Goal: Transaction & Acquisition: Purchase product/service

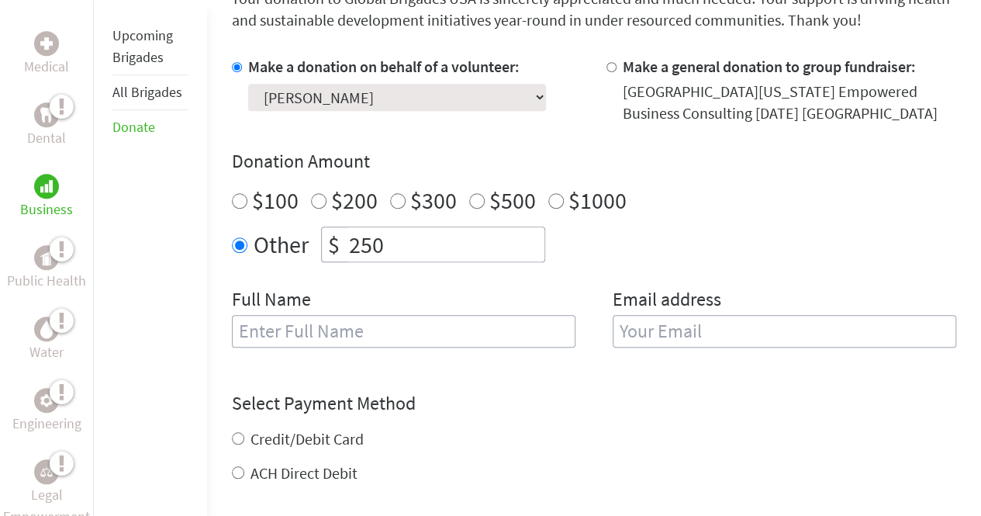
scroll to position [487, 0]
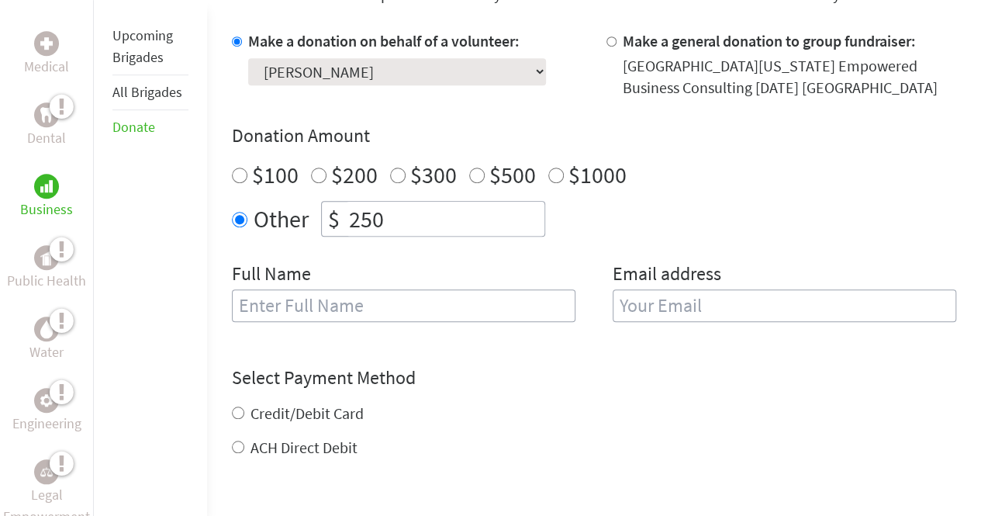
click at [309, 305] on input "text" at bounding box center [403, 305] width 343 height 33
type input "[PERSON_NAME]"
click at [240, 412] on input "Credit/Debit Card" at bounding box center [238, 412] width 12 height 12
radio input "true"
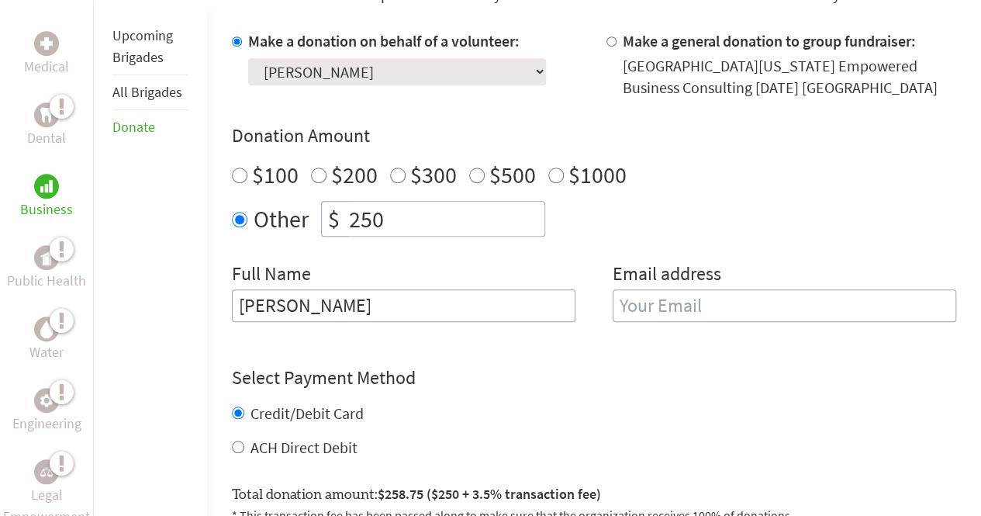
click at [665, 296] on input "email" at bounding box center [783, 305] width 343 height 33
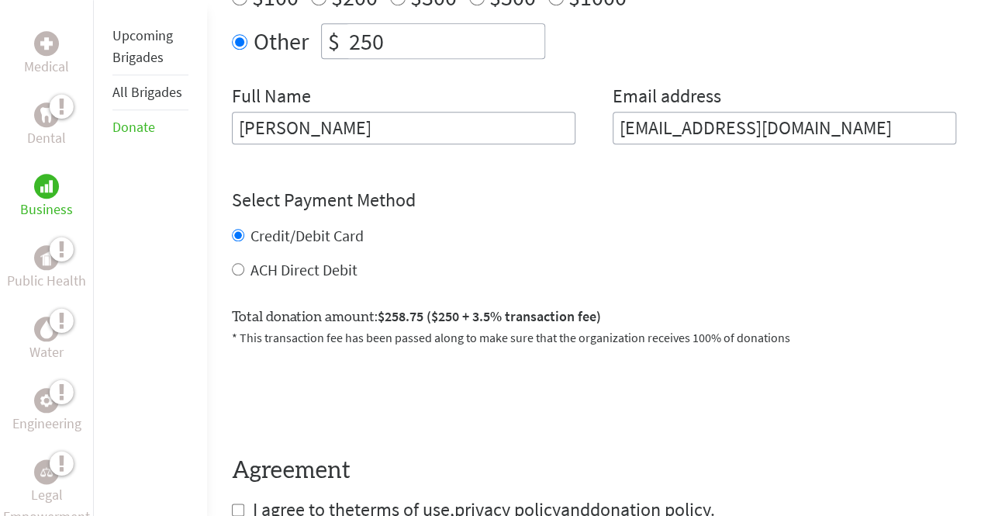
scroll to position [670, 0]
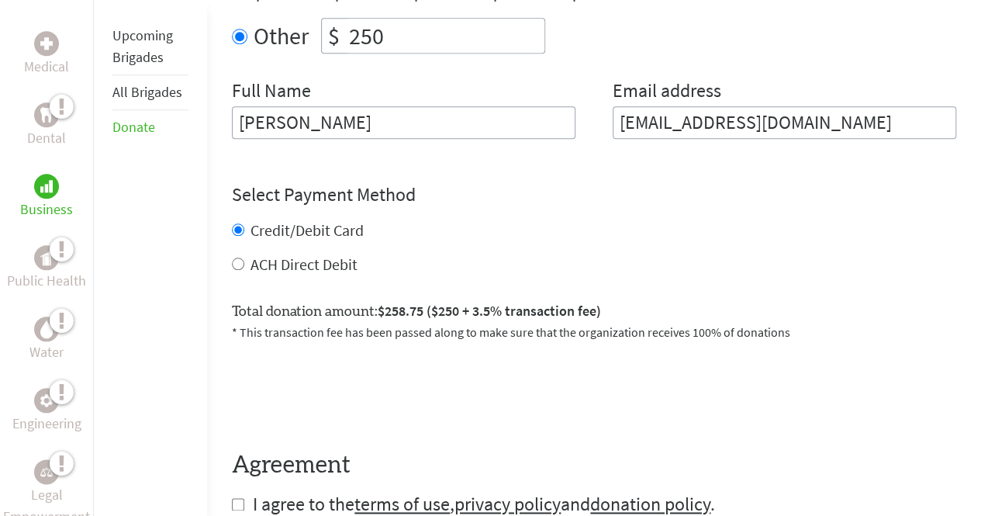
type input "[EMAIL_ADDRESS][DOMAIN_NAME]"
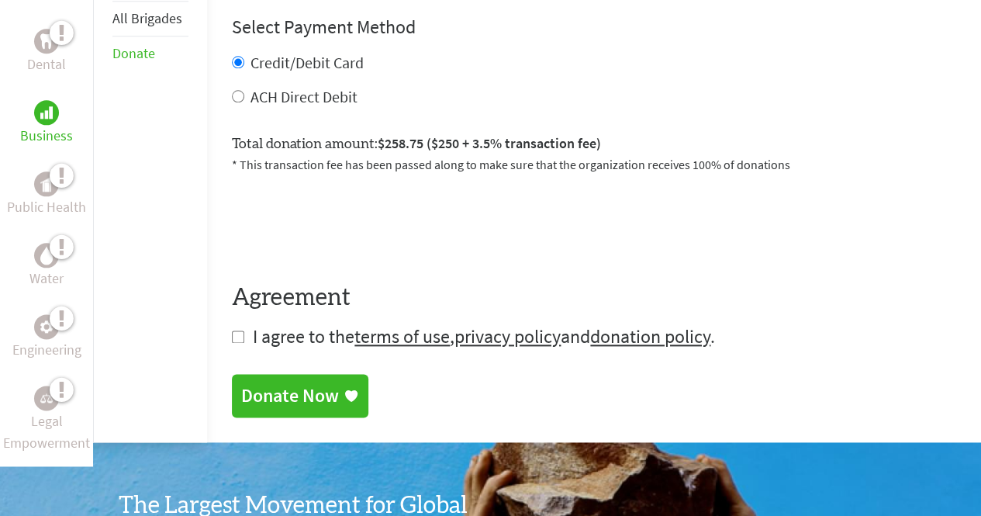
scroll to position [824, 0]
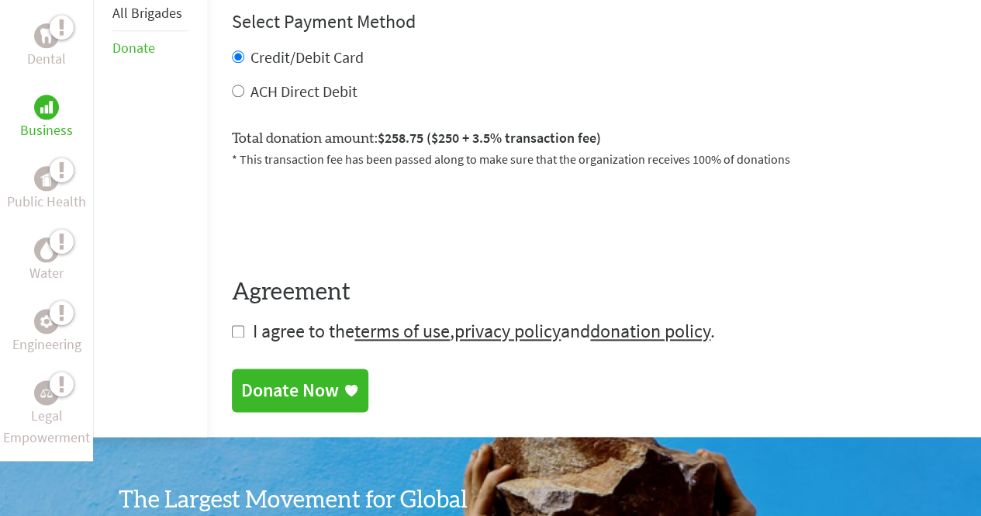
click at [233, 325] on input "checkbox" at bounding box center [238, 331] width 12 height 12
checkbox input "true"
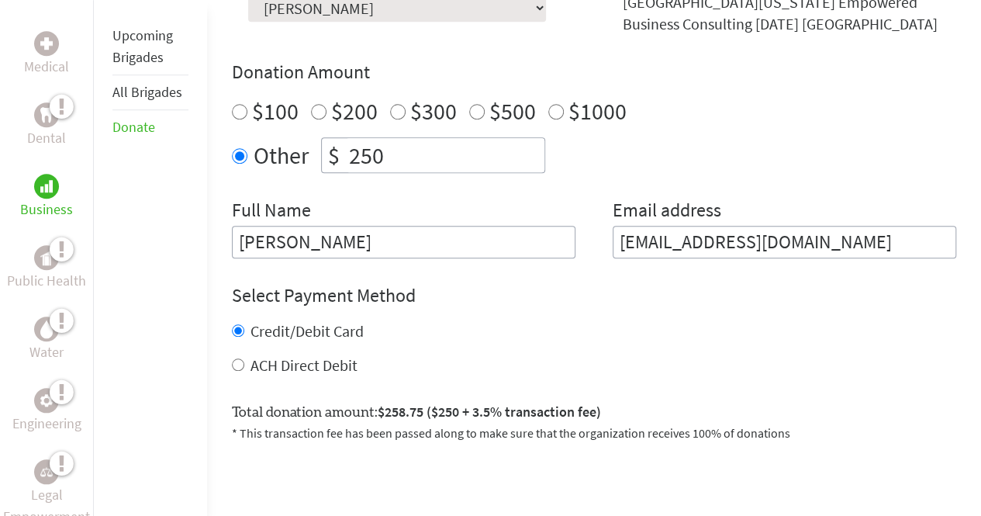
scroll to position [735, 0]
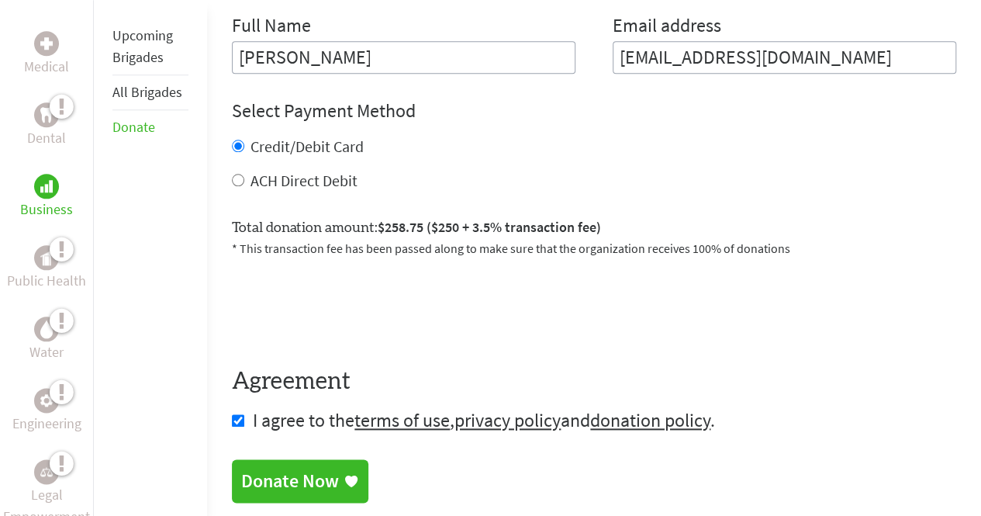
click at [322, 473] on div "Donate Now" at bounding box center [290, 480] width 98 height 25
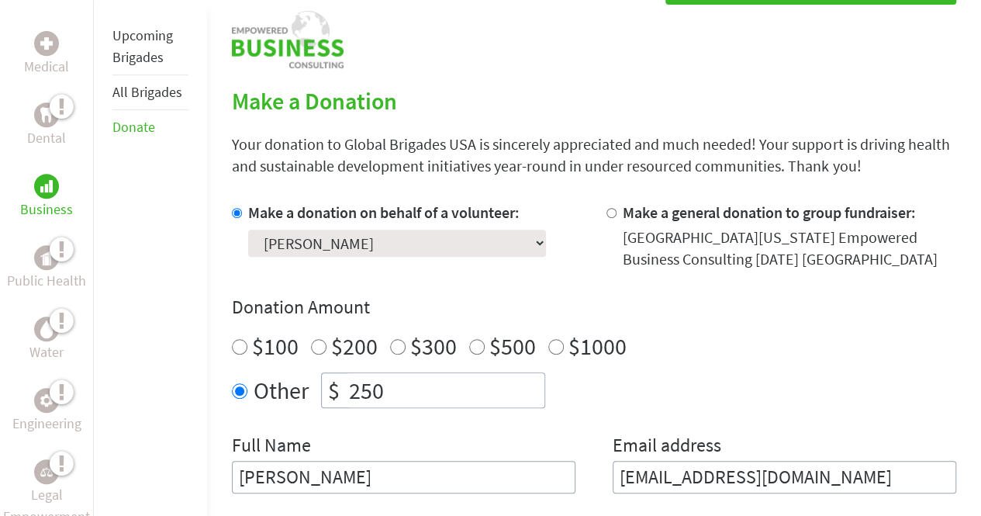
scroll to position [350, 0]
